Goal: Task Accomplishment & Management: Manage account settings

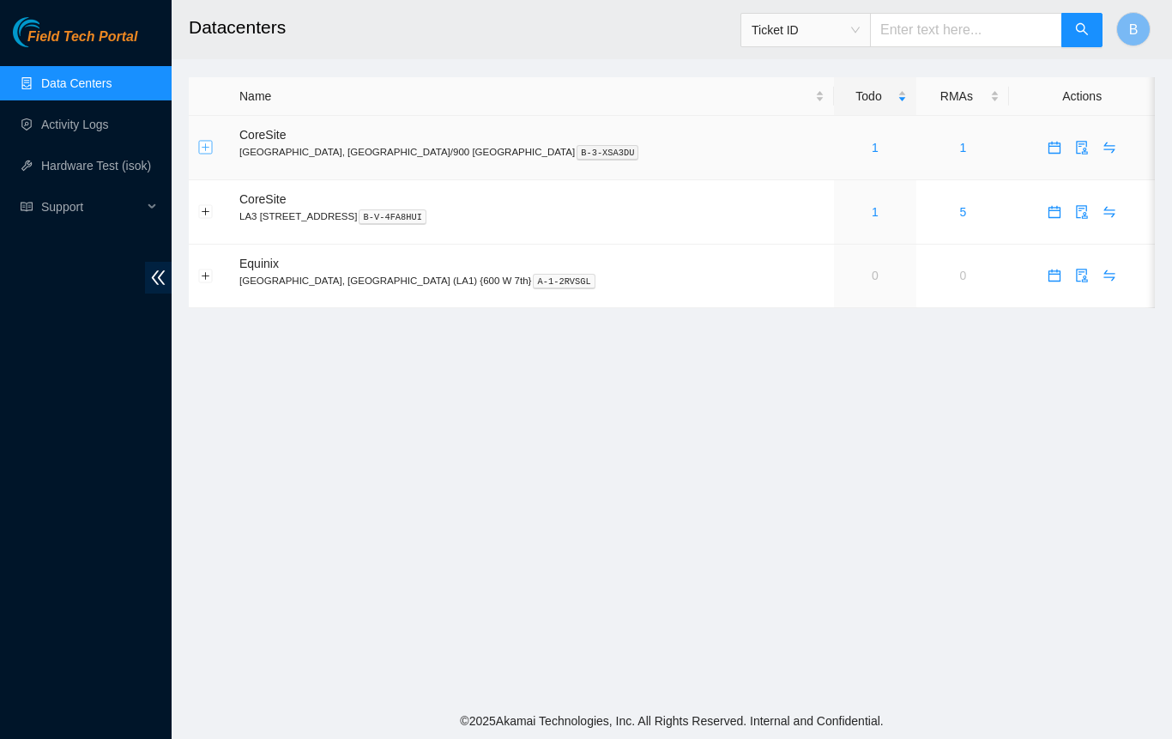
click at [206, 148] on button "Expand row" at bounding box center [206, 148] width 14 height 14
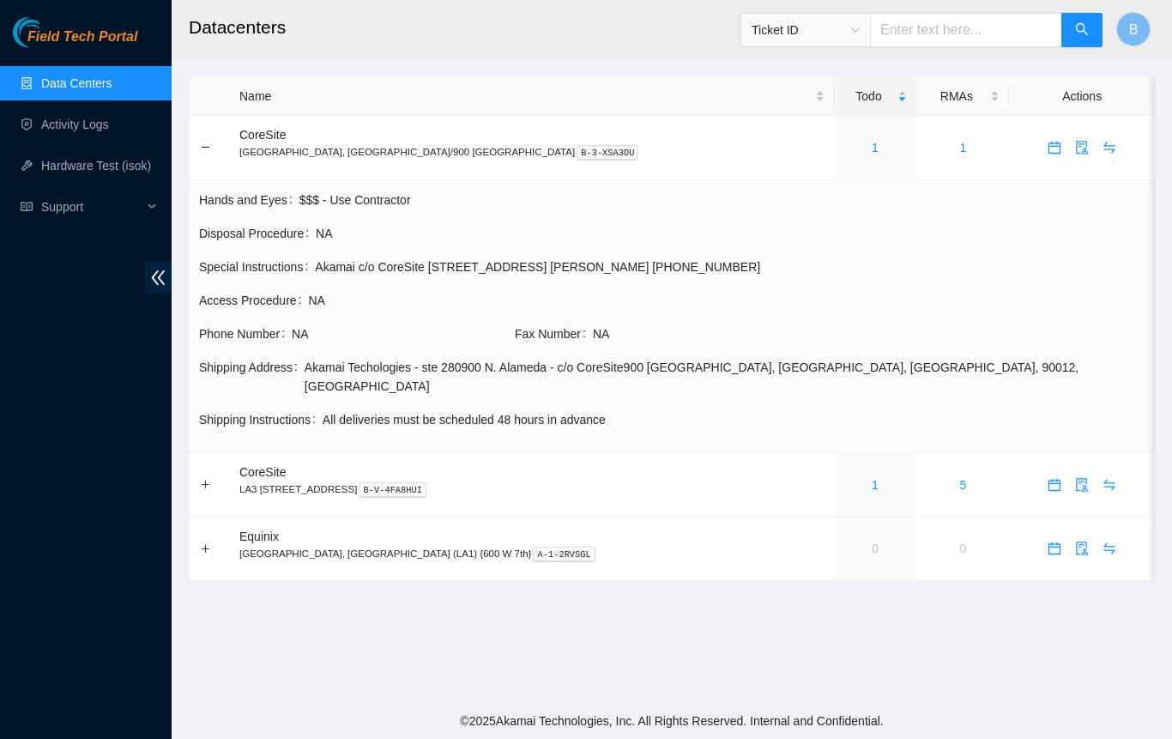
drag, startPoint x: 317, startPoint y: 238, endPoint x: 684, endPoint y: 145, distance: 378.8
click at [684, 145] on p "[GEOGRAPHIC_DATA], [GEOGRAPHIC_DATA]/900 N Alameda B-3-XSA3DU" at bounding box center [531, 151] width 585 height 15
click at [871, 148] on link "1" at bounding box center [874, 148] width 7 height 14
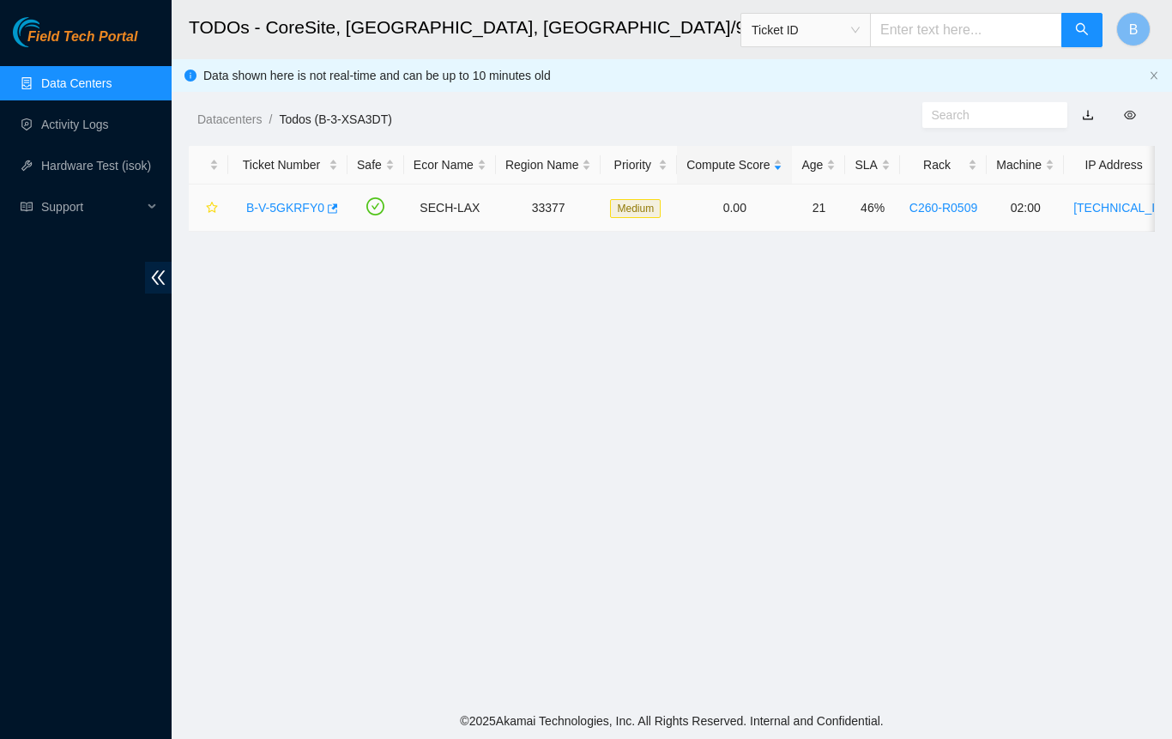
click at [271, 212] on link "B-V-5GKRFY0" at bounding box center [285, 208] width 78 height 14
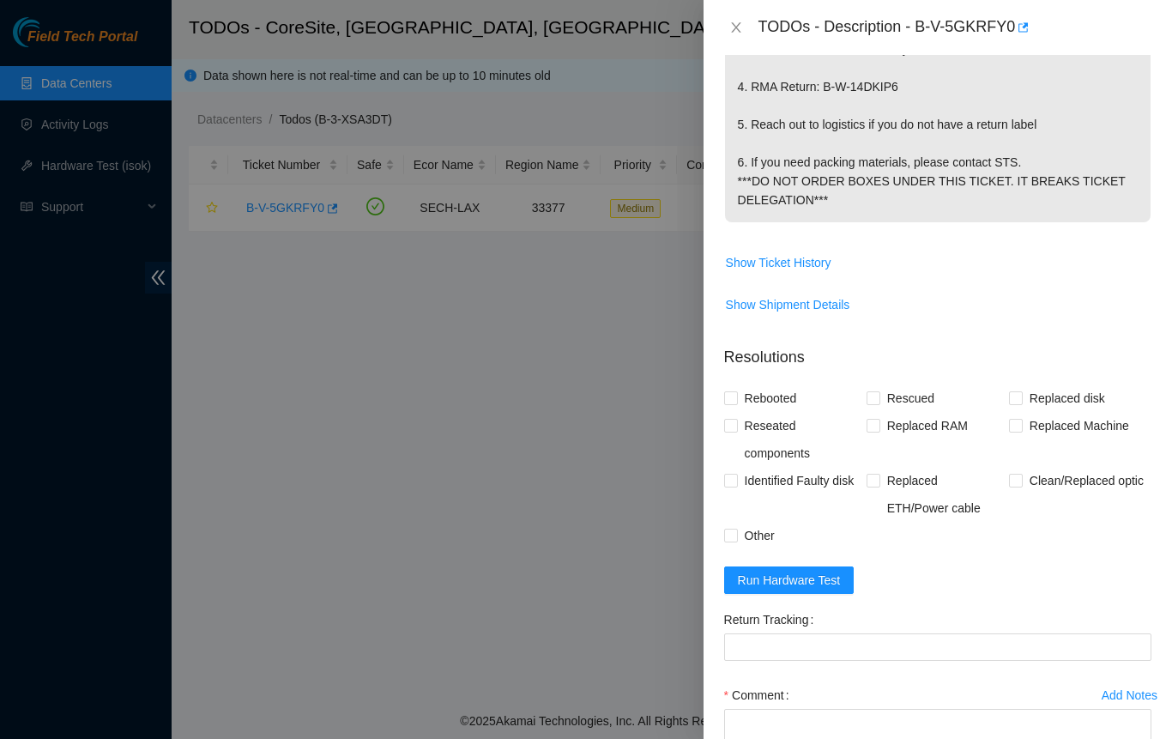
scroll to position [686, 0]
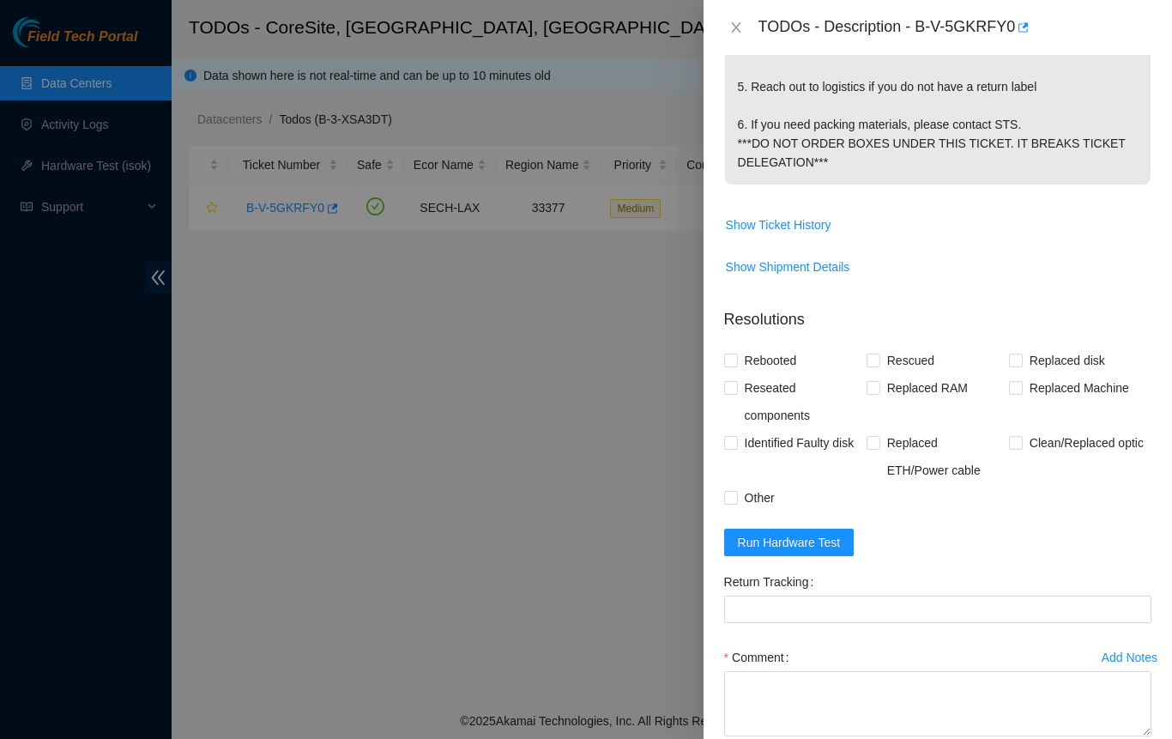
click at [562, 390] on div at bounding box center [586, 369] width 1172 height 739
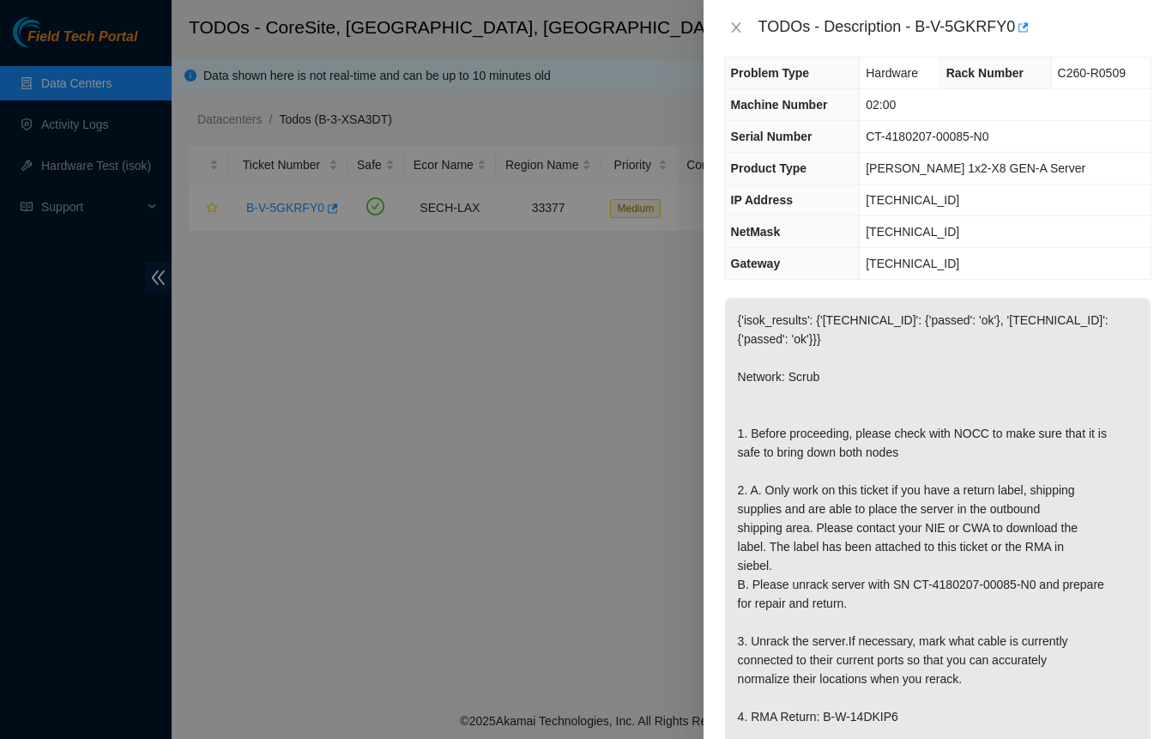
scroll to position [0, 0]
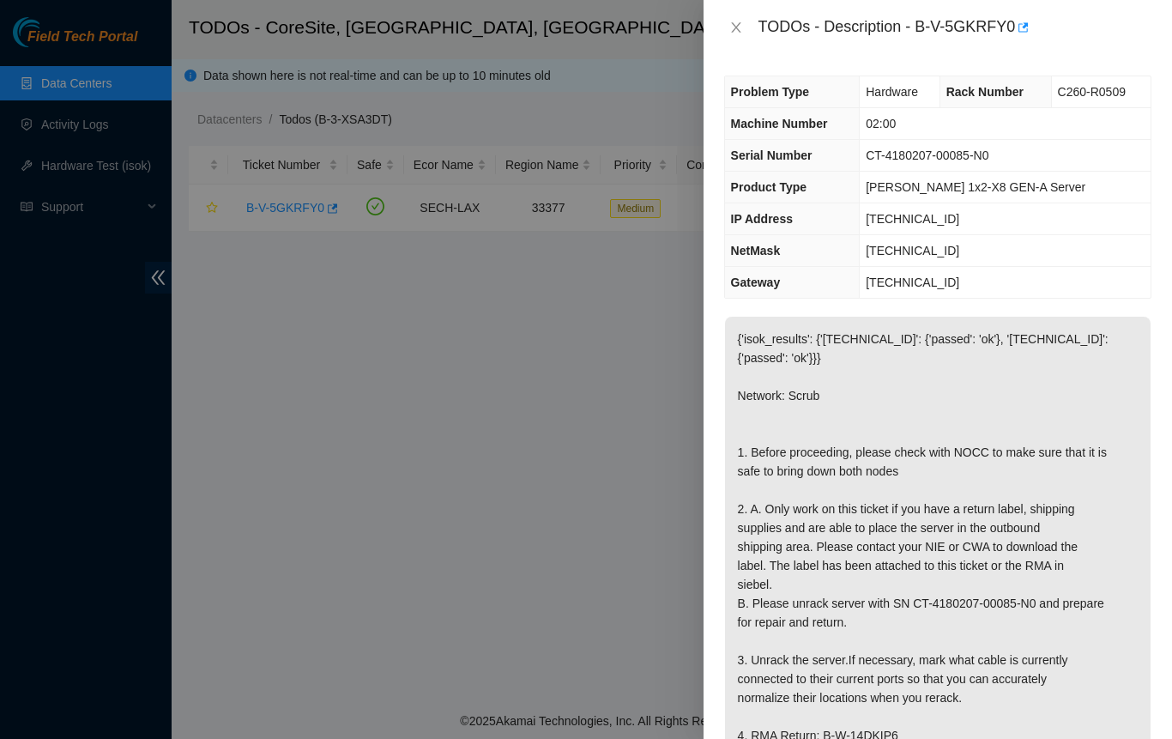
drag, startPoint x: 485, startPoint y: 284, endPoint x: 498, endPoint y: 284, distance: 12.9
click at [491, 284] on div at bounding box center [586, 369] width 1172 height 739
click at [739, 28] on icon "close" at bounding box center [736, 28] width 14 height 14
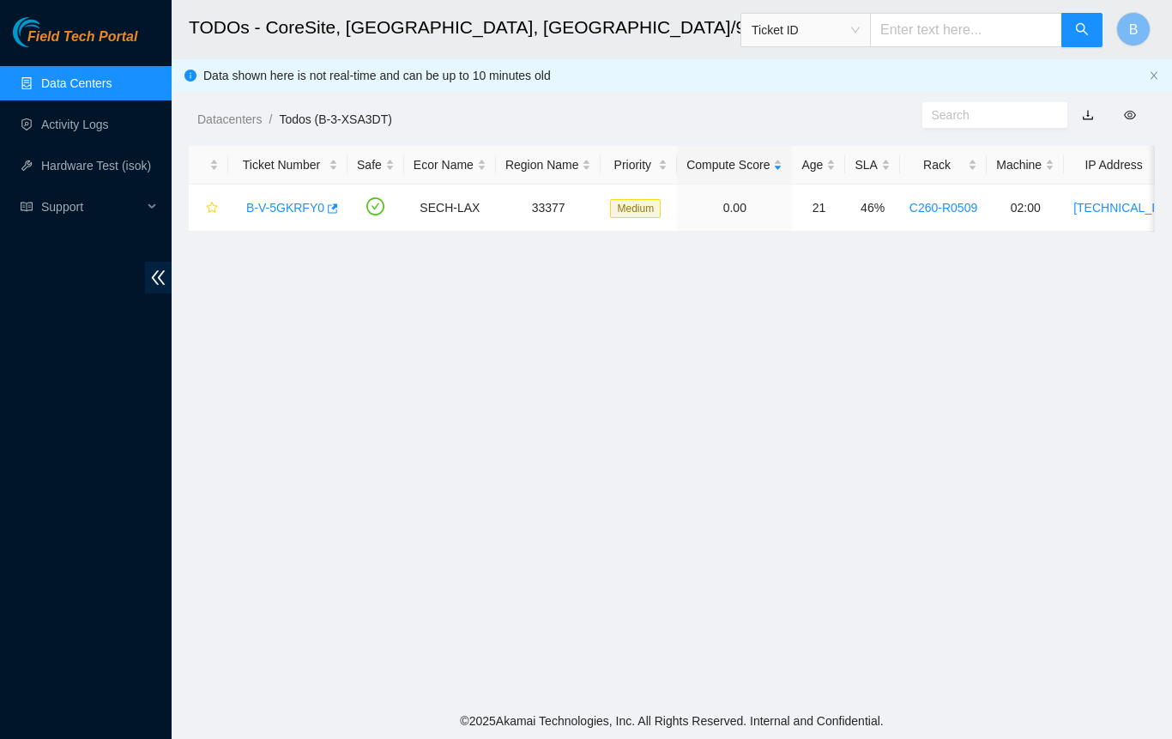
click at [42, 80] on link "Data Centers" at bounding box center [76, 83] width 70 height 14
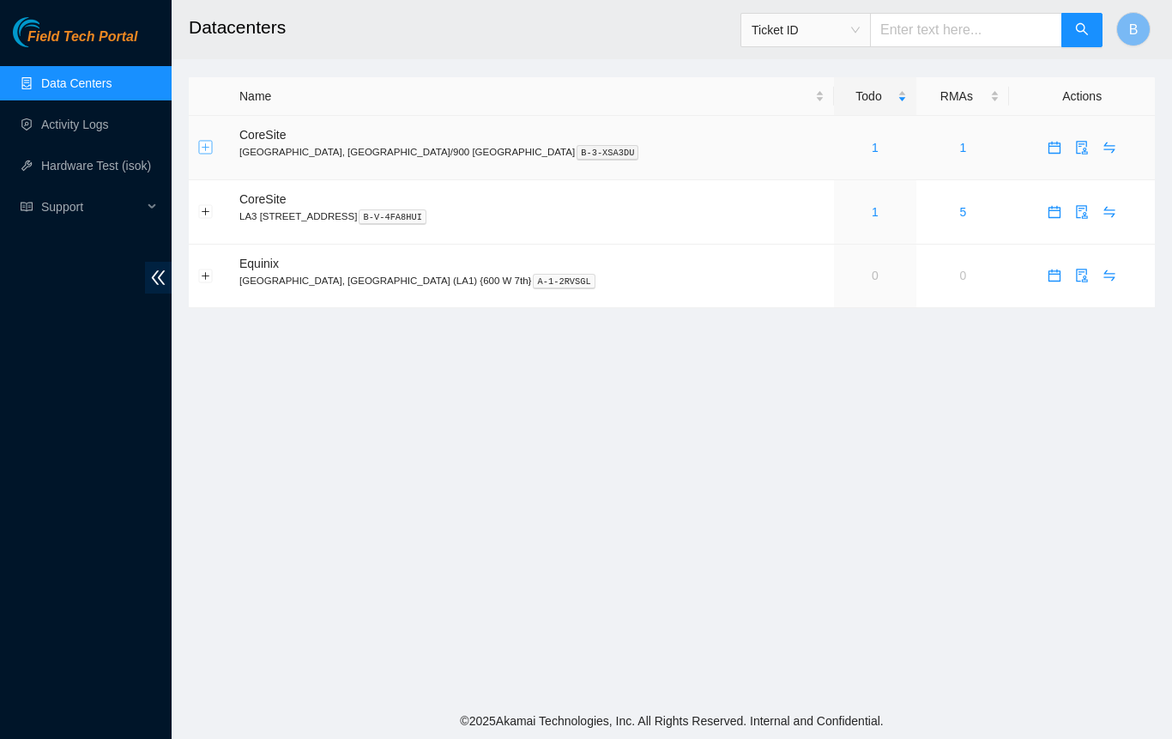
click at [208, 147] on button "Expand row" at bounding box center [206, 148] width 14 height 14
